Goal: Navigation & Orientation: Find specific page/section

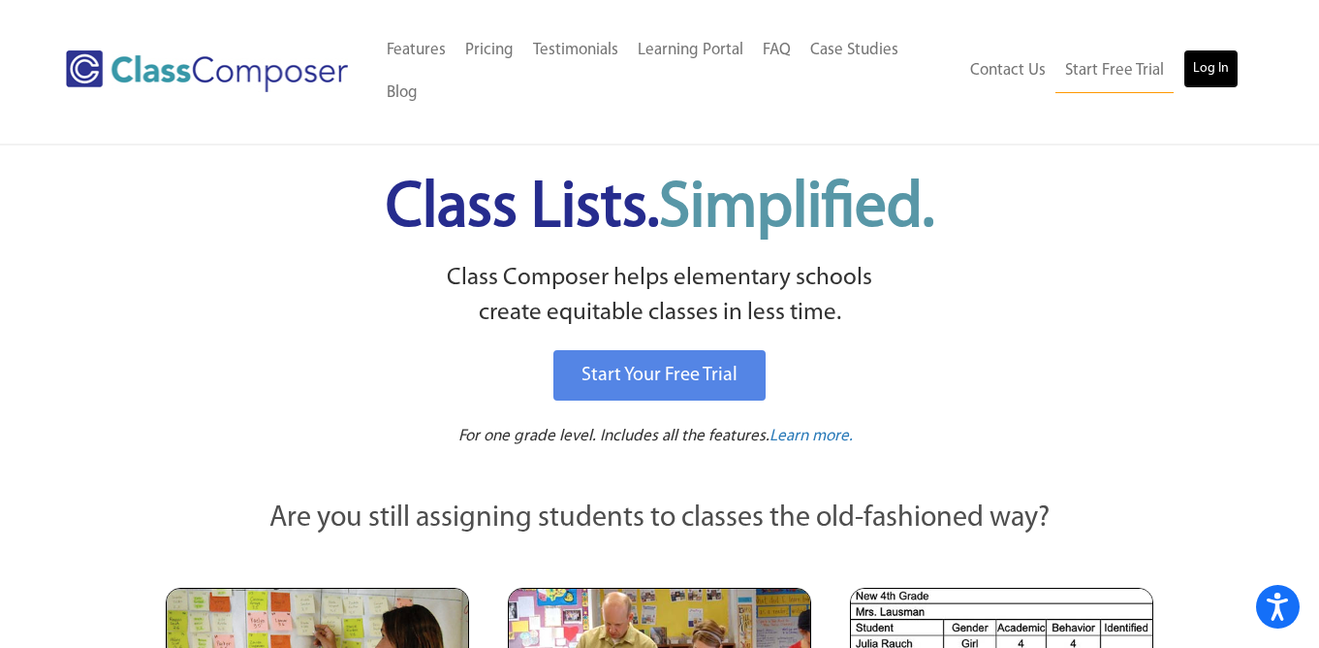
click at [1207, 49] on link "Log In" at bounding box center [1211, 68] width 55 height 39
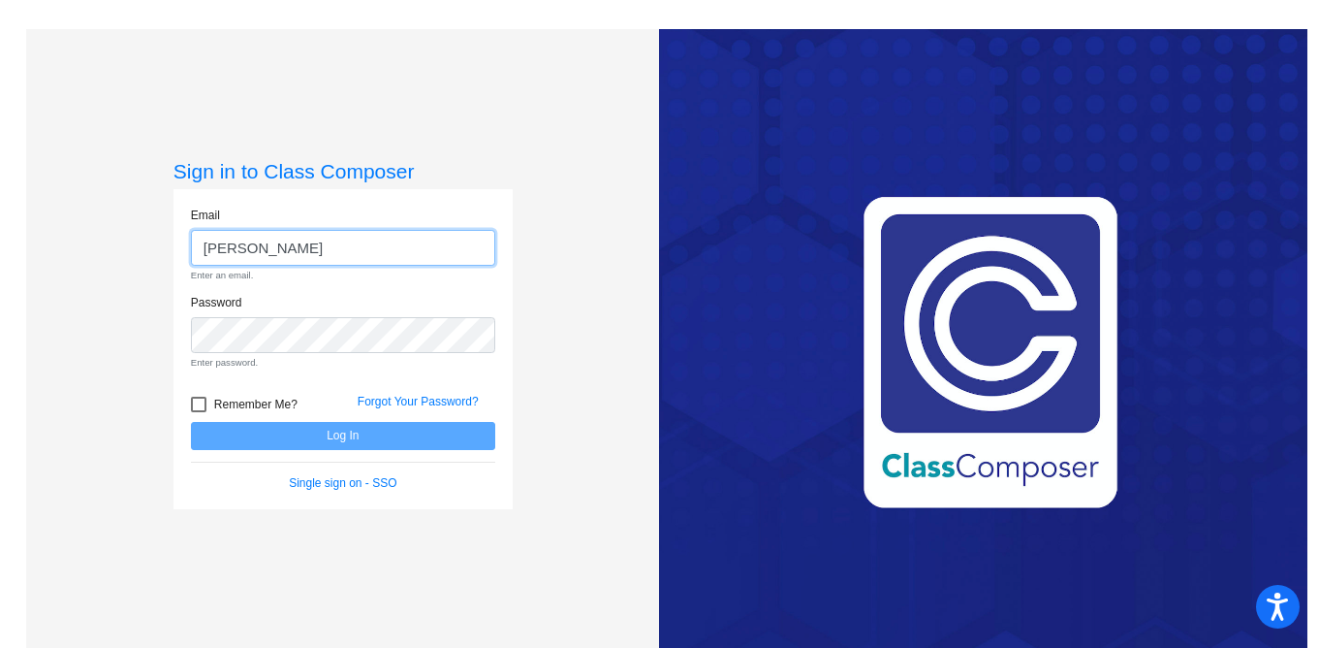
type input "[EMAIL_ADDRESS][DOMAIN_NAME]"
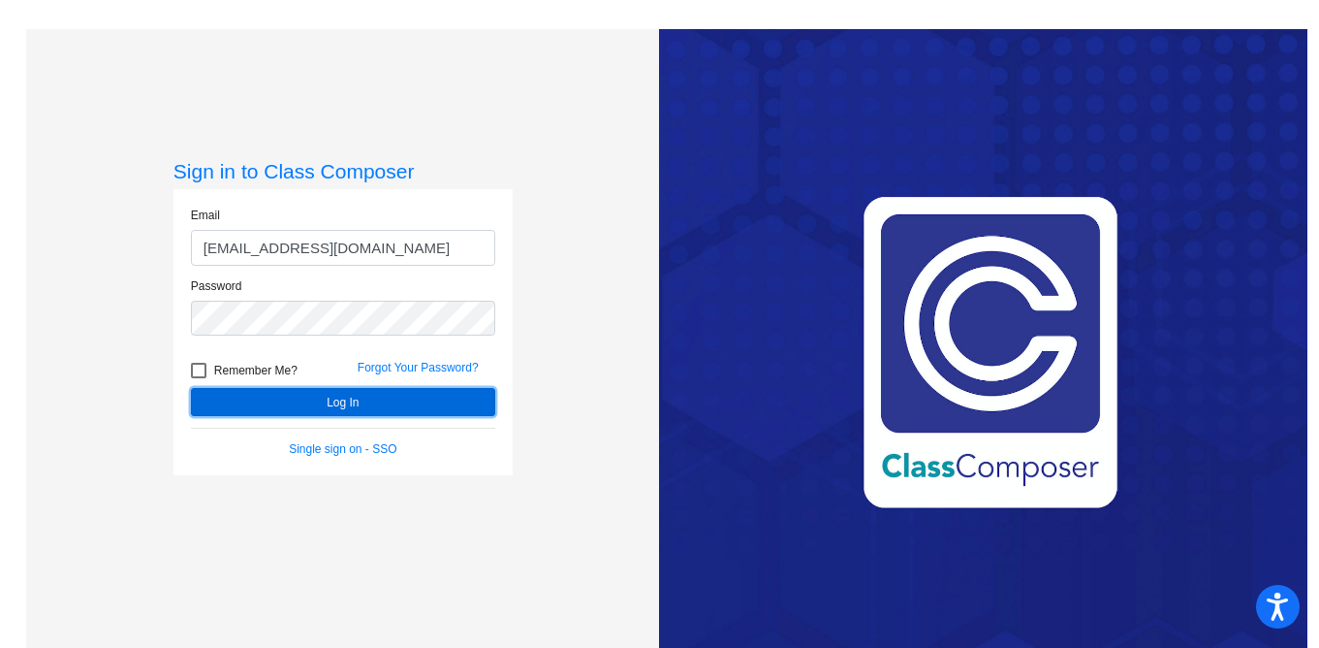
click at [308, 397] on button "Log In" at bounding box center [343, 402] width 304 height 28
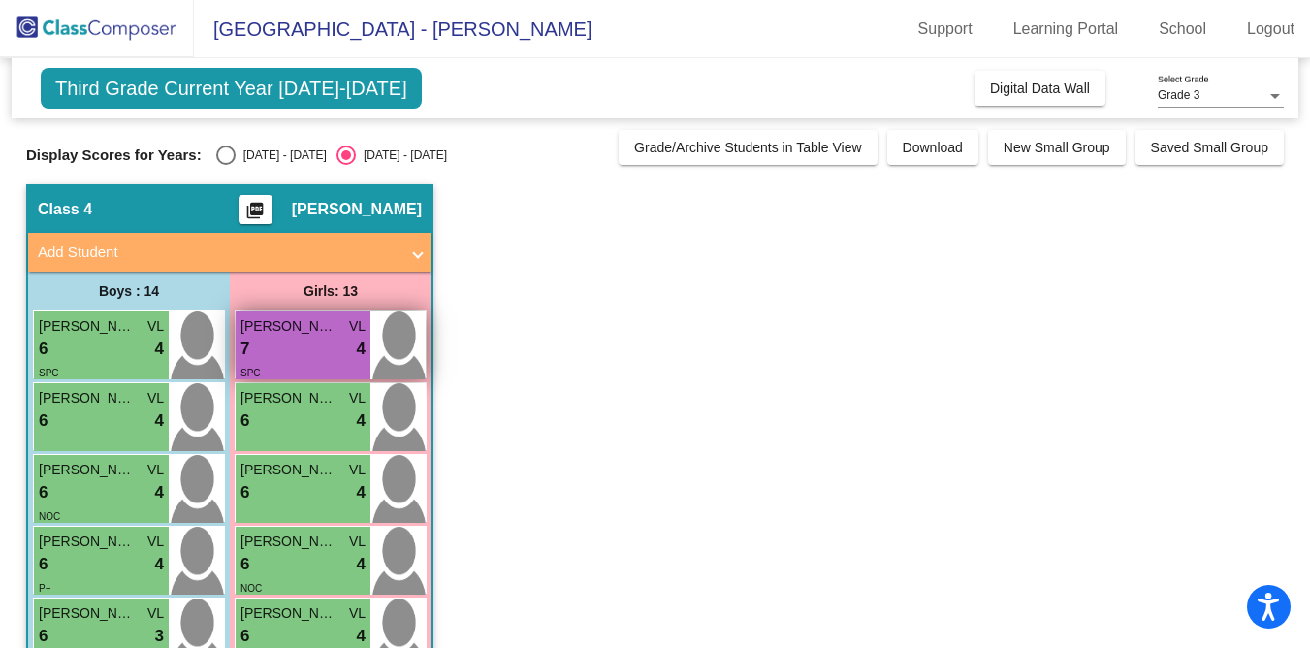
click at [301, 348] on div "7 lock do_not_disturb_alt 4" at bounding box center [302, 348] width 125 height 25
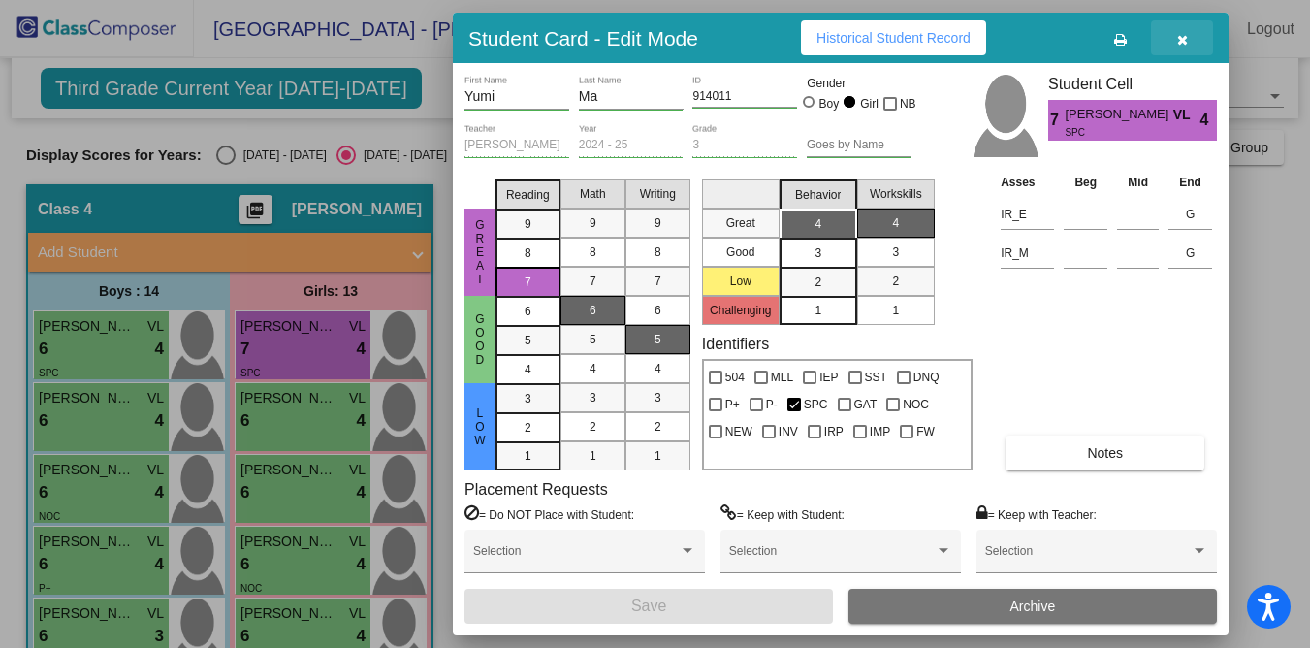
click at [1185, 41] on icon "button" at bounding box center [1182, 40] width 11 height 14
